Goal: Ask a question

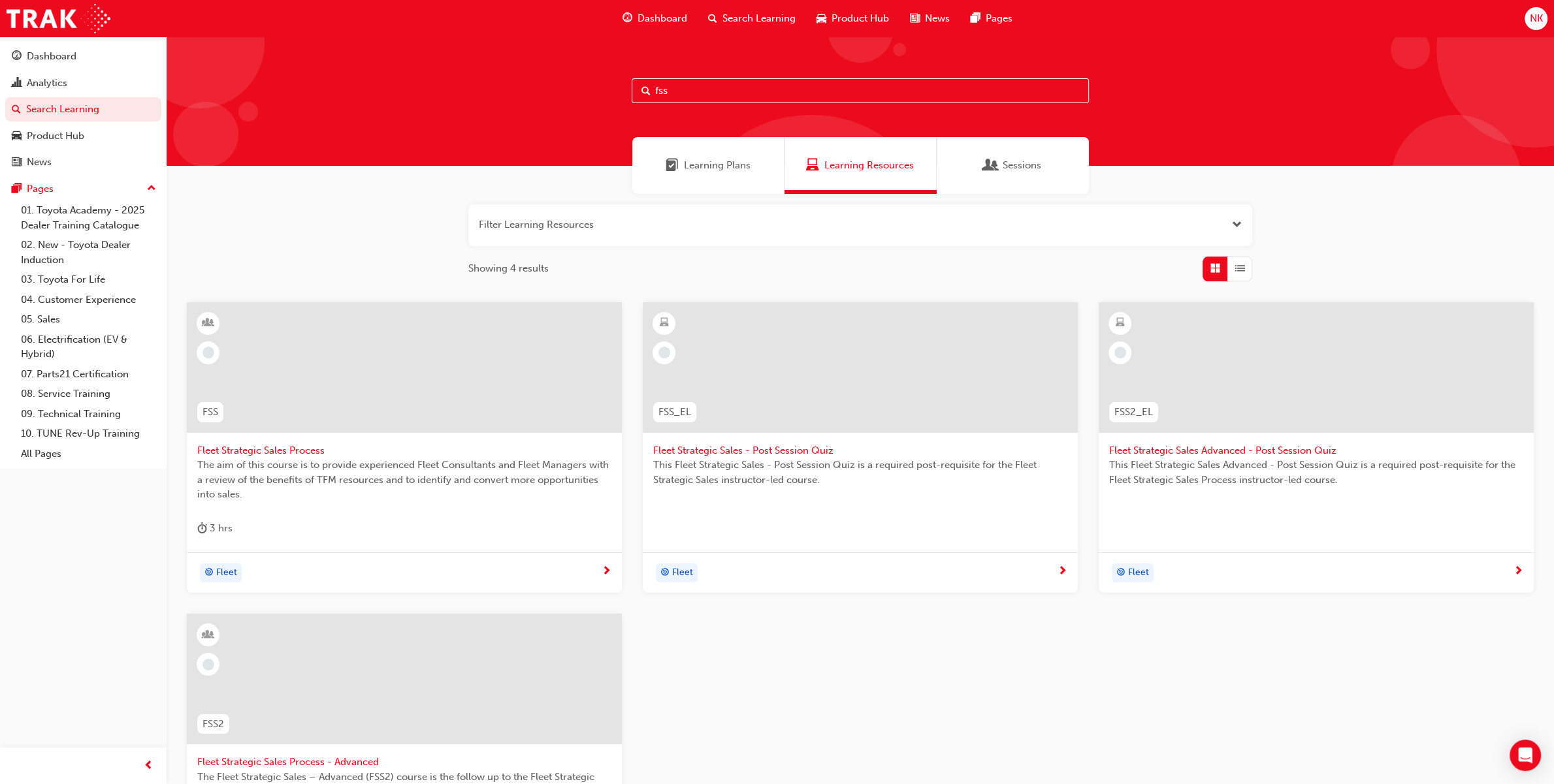
click at [1537, 15] on span "NK" at bounding box center [1536, 18] width 13 height 15
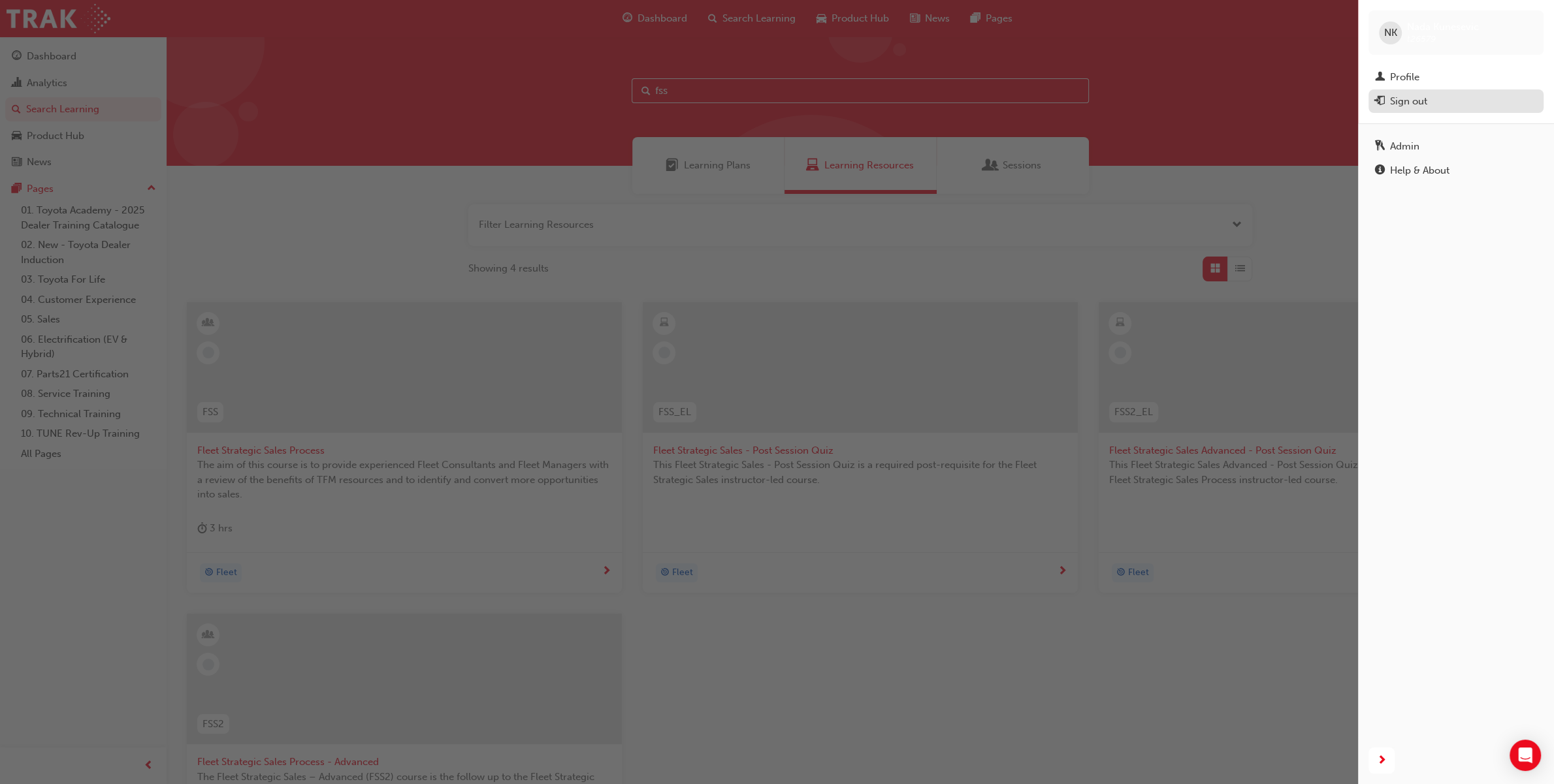
click at [1408, 104] on div "Sign out" at bounding box center [1408, 101] width 37 height 15
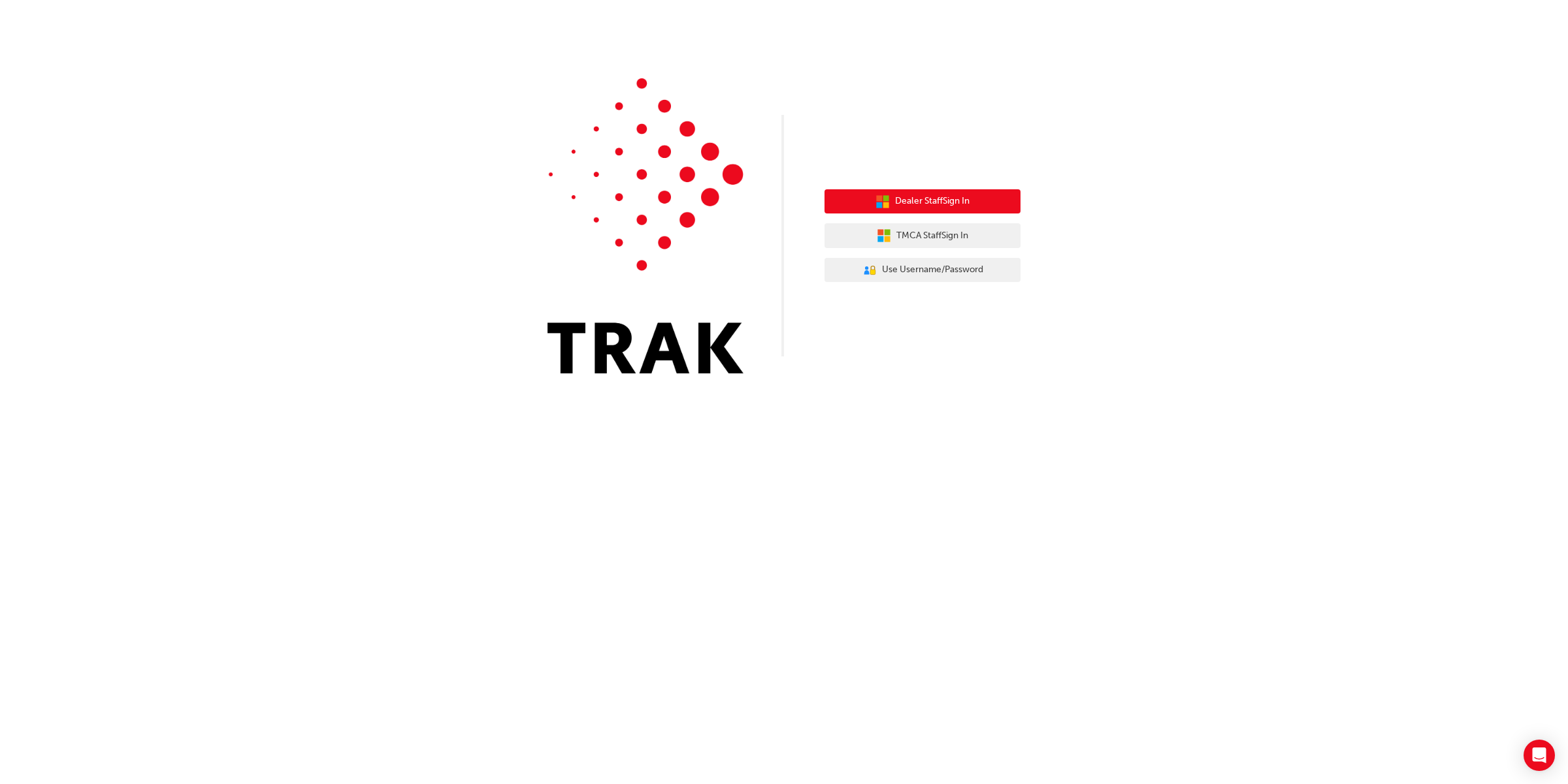
click at [984, 206] on button "Dealer Staff Sign In" at bounding box center [923, 202] width 196 height 25
click at [956, 236] on span "TMCA Staff Sign In" at bounding box center [932, 236] width 72 height 15
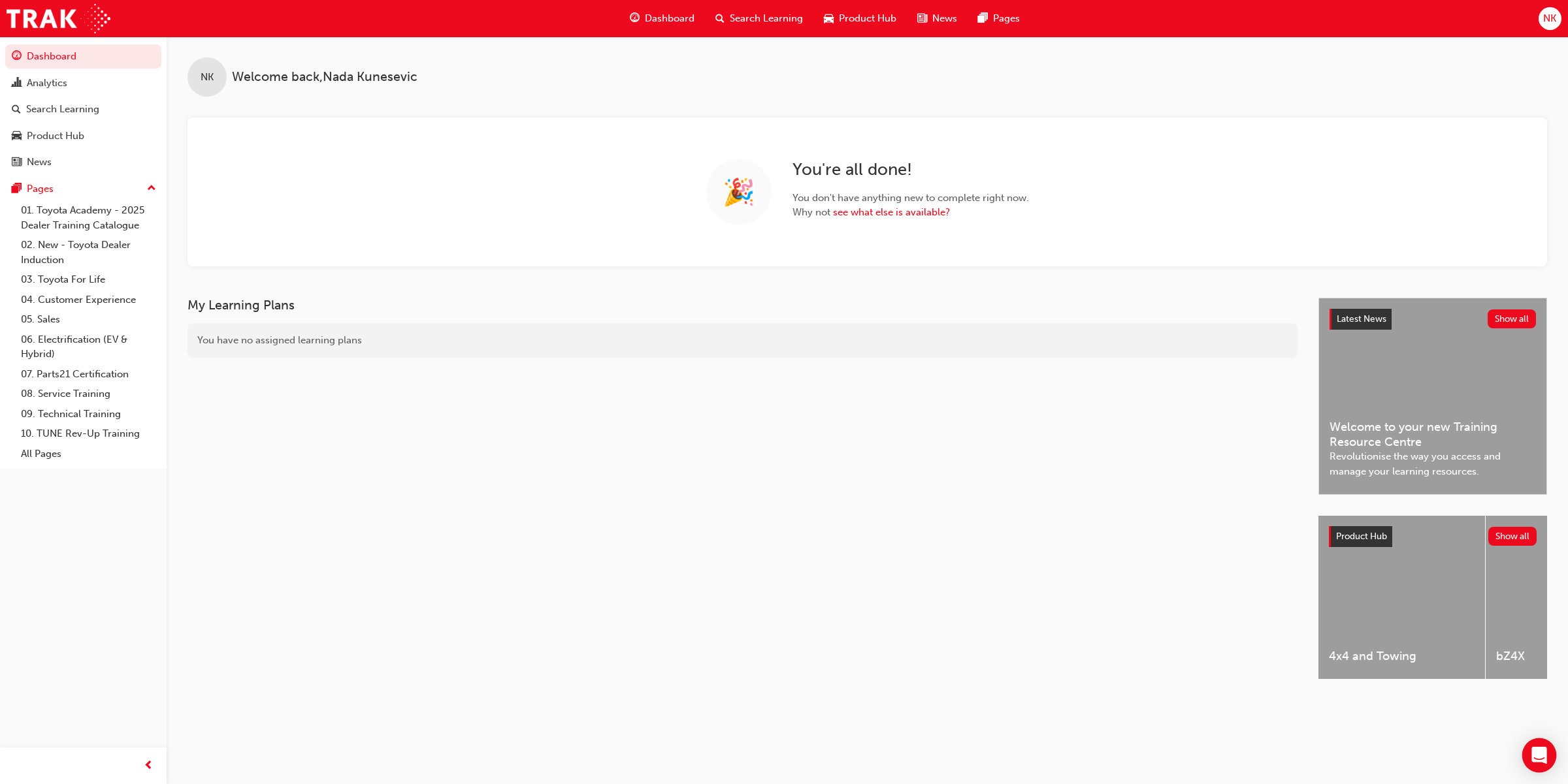
click at [1544, 761] on icon "Open Intercom Messenger" at bounding box center [1539, 755] width 15 height 17
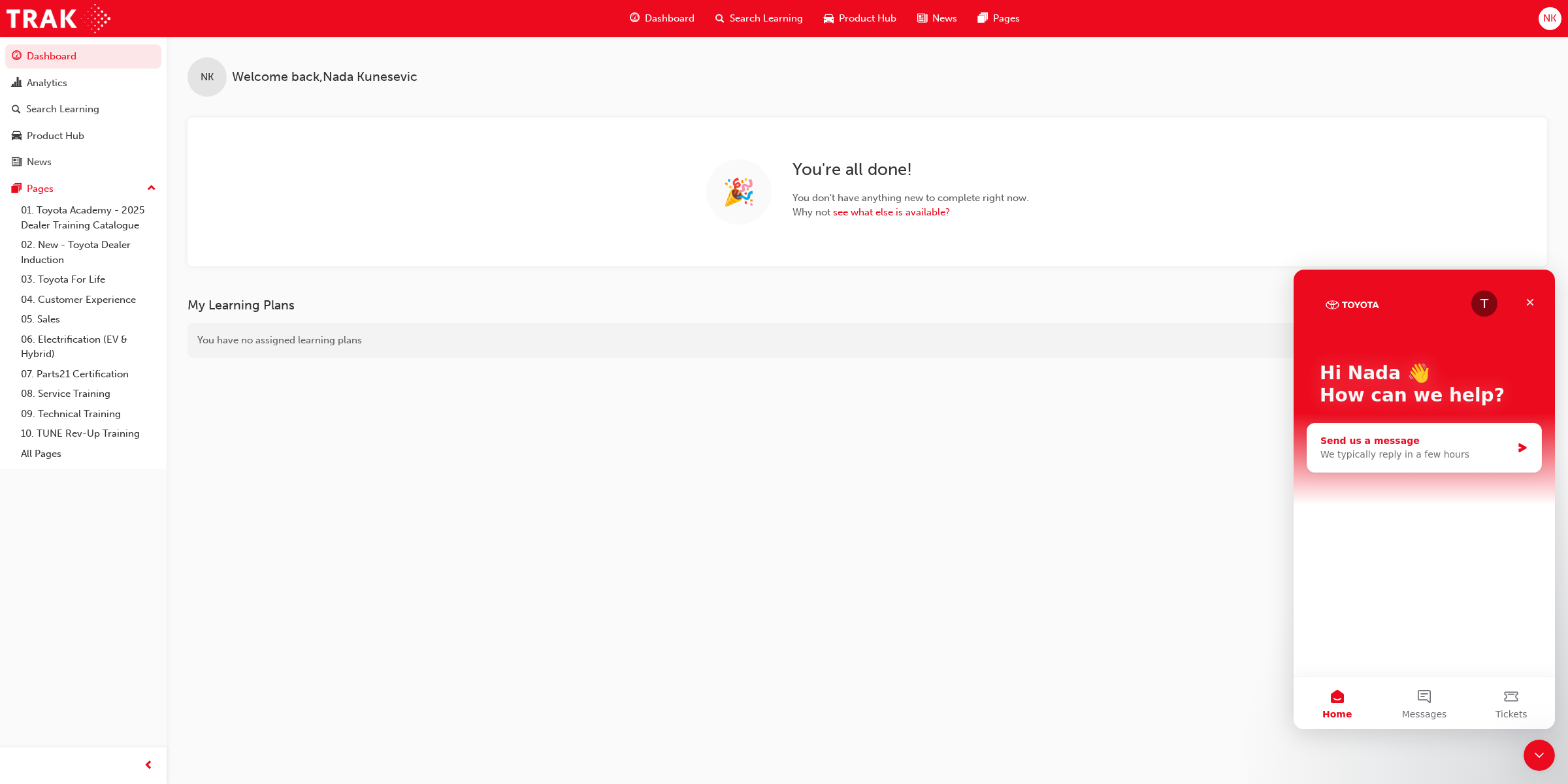
click at [1399, 444] on div "Send us a message" at bounding box center [1416, 441] width 191 height 14
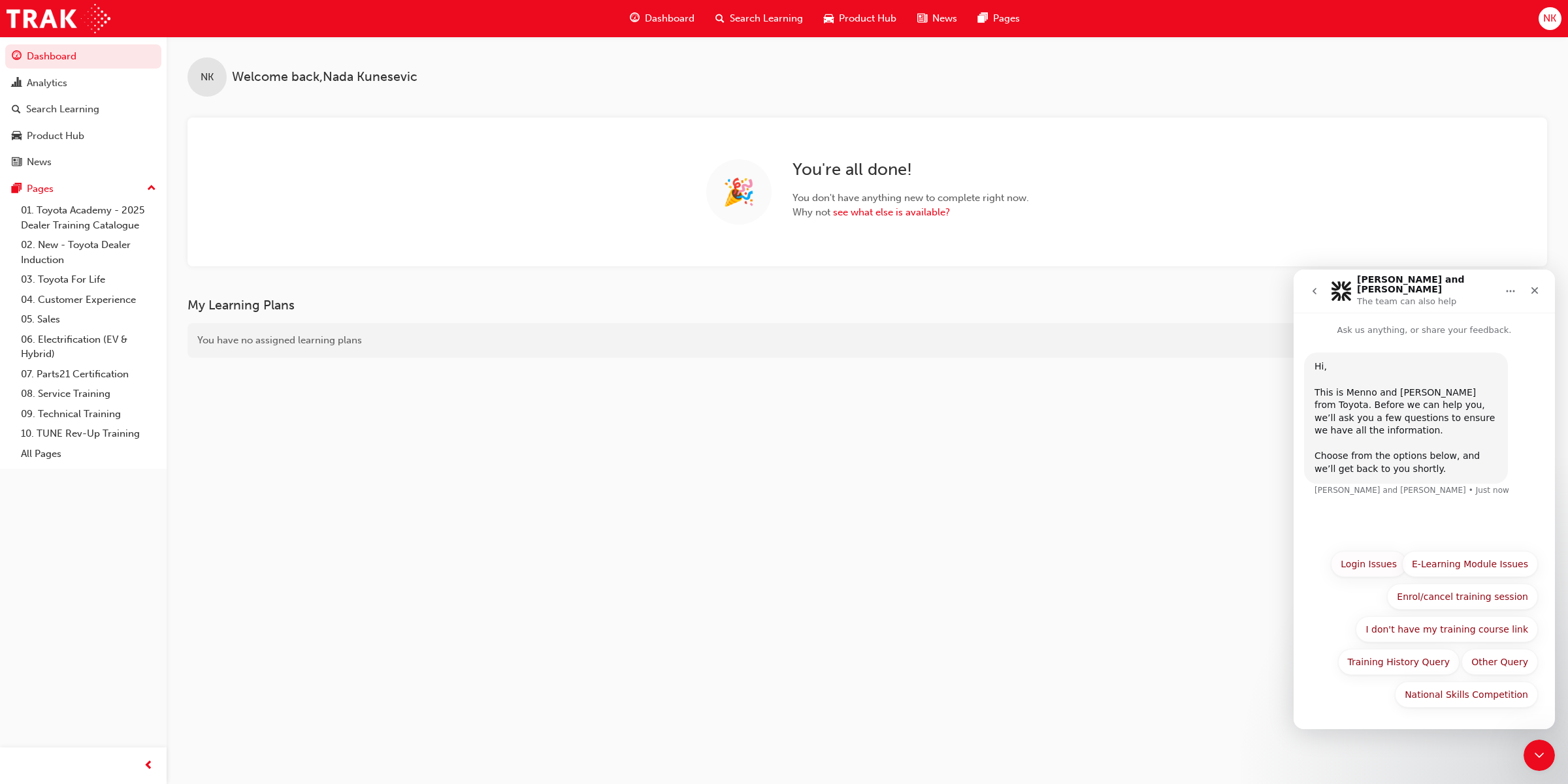
click at [1364, 574] on button "Login Issues" at bounding box center [1369, 564] width 76 height 26
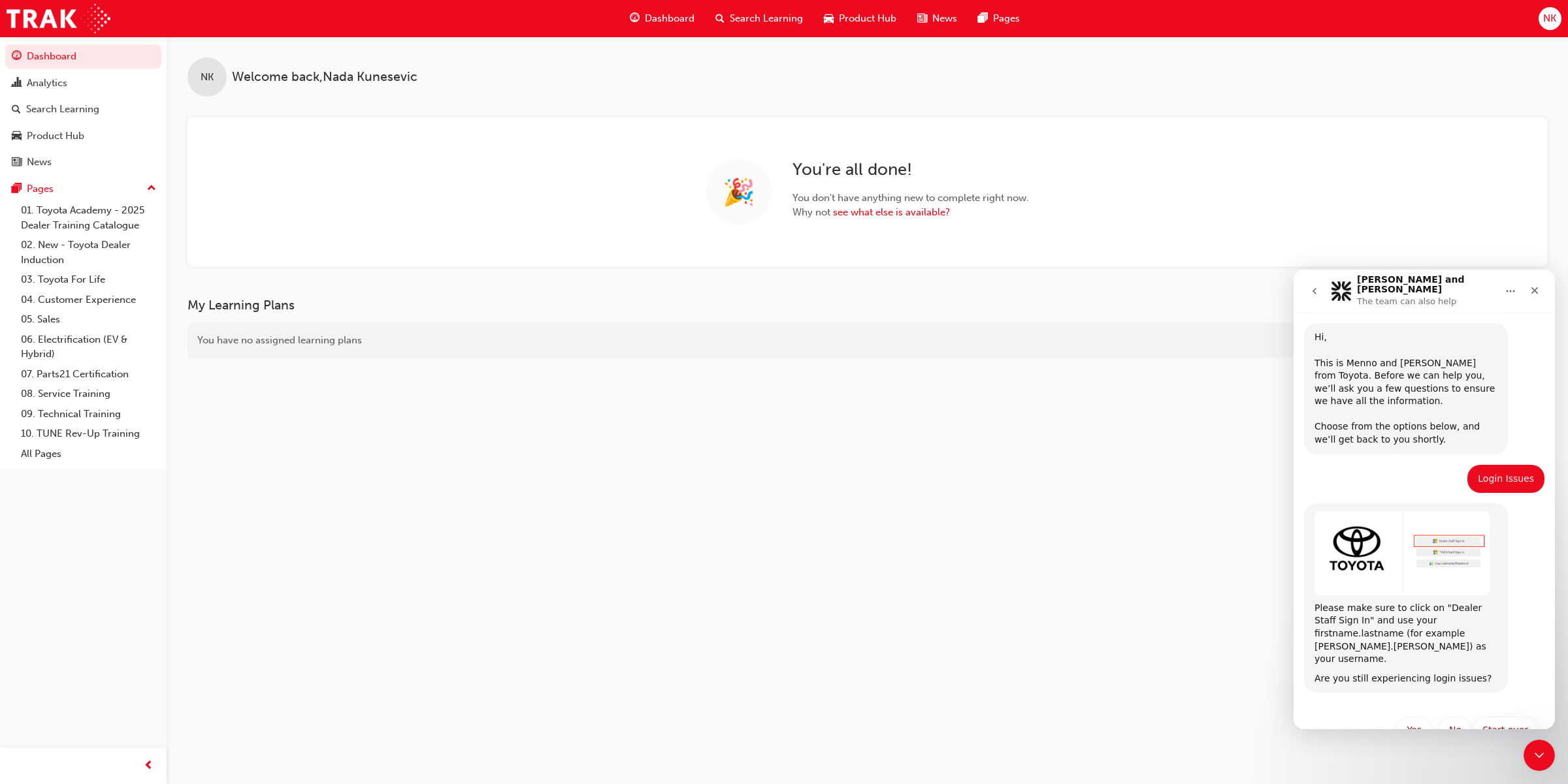
scroll to position [33, 0]
click at [1412, 714] on button "Yes" at bounding box center [1414, 727] width 35 height 26
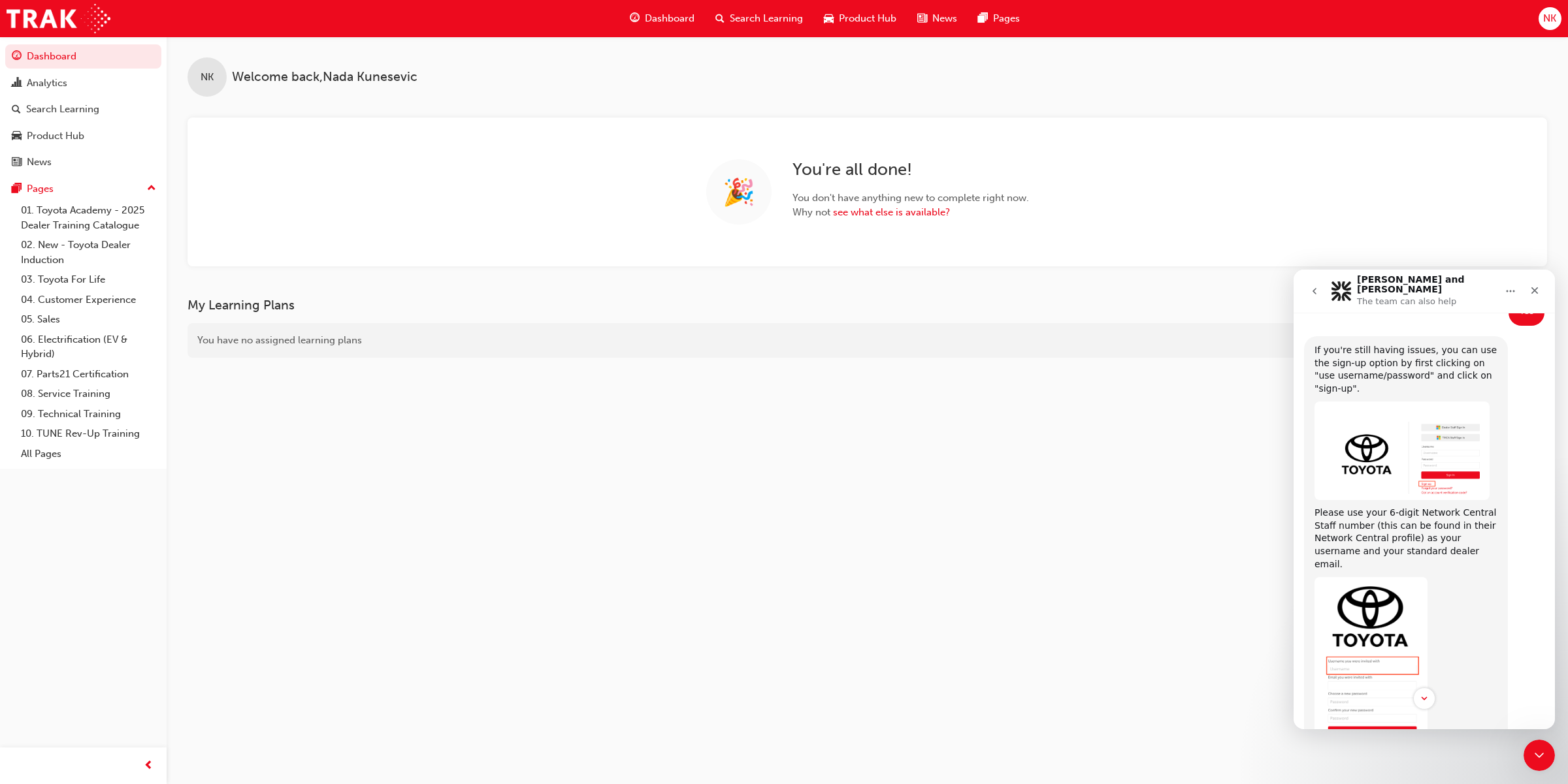
scroll to position [500, 0]
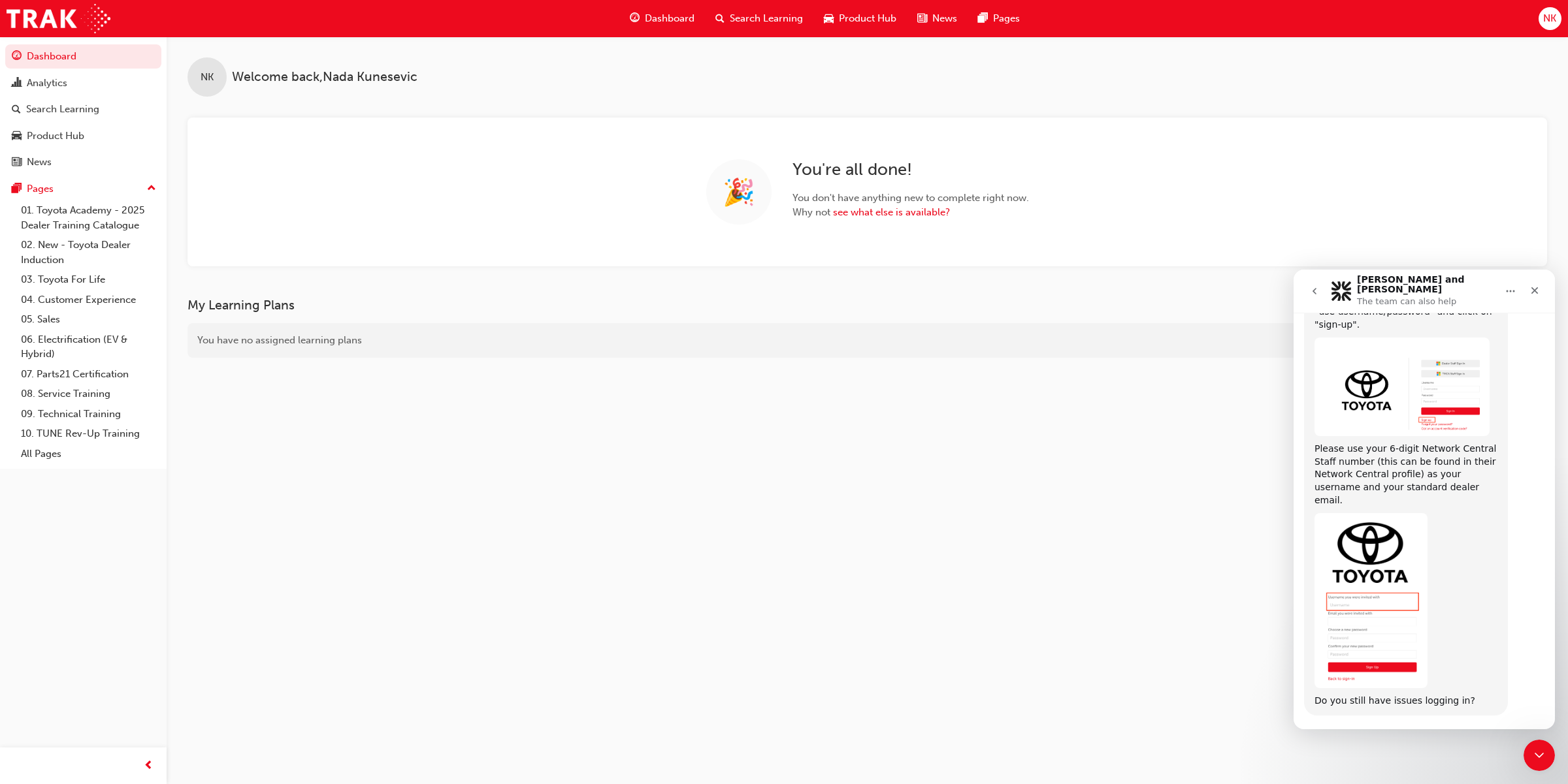
click at [1475, 740] on button "Yes" at bounding box center [1481, 753] width 35 height 26
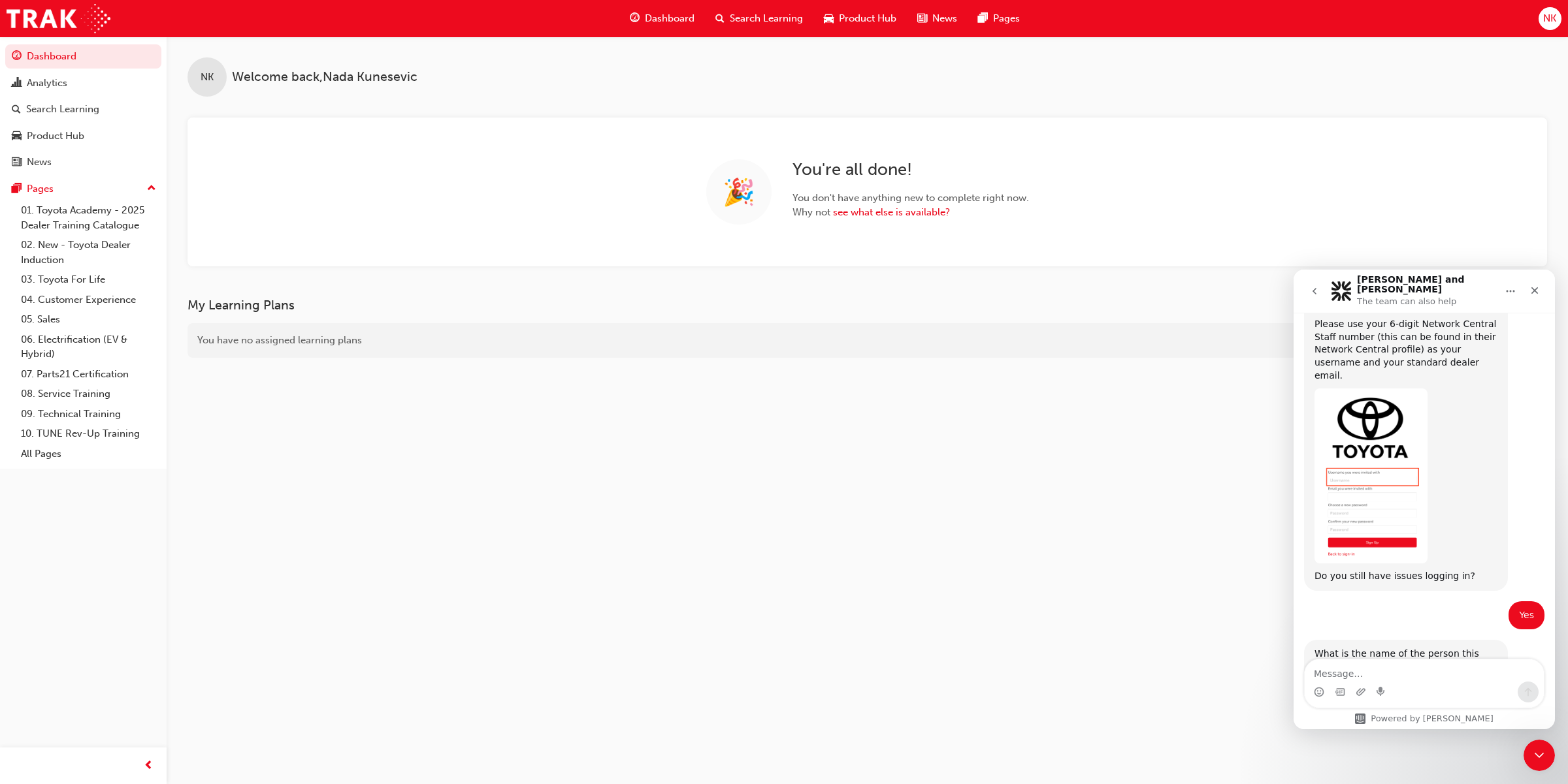
scroll to position [628, 0]
click at [1539, 285] on icon "Close" at bounding box center [1535, 290] width 10 height 10
